Goal: Register for event/course

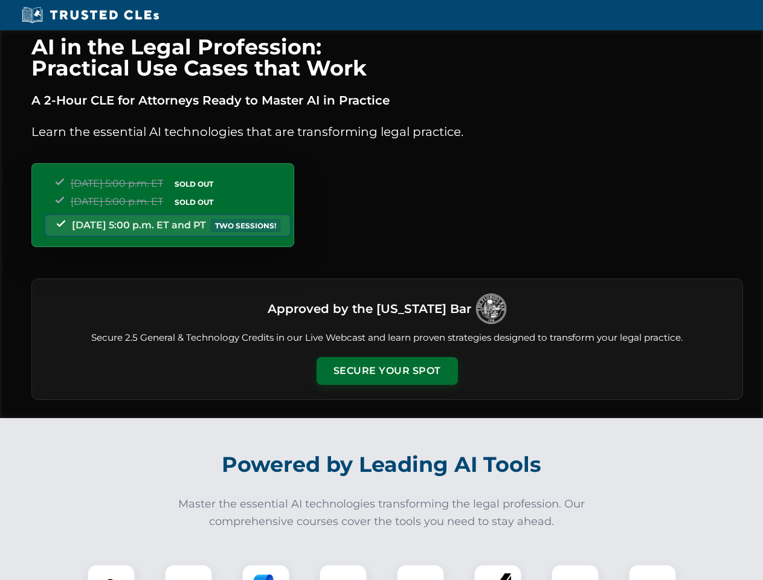
click at [386, 371] on button "Secure Your Spot" at bounding box center [386, 371] width 141 height 28
click at [111, 572] on img at bounding box center [111, 588] width 35 height 35
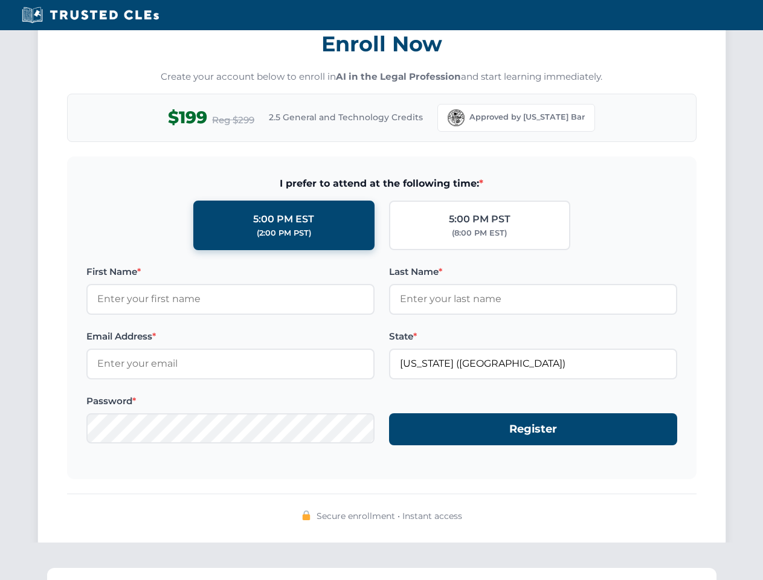
scroll to position [1185, 0]
